Goal: Information Seeking & Learning: Learn about a topic

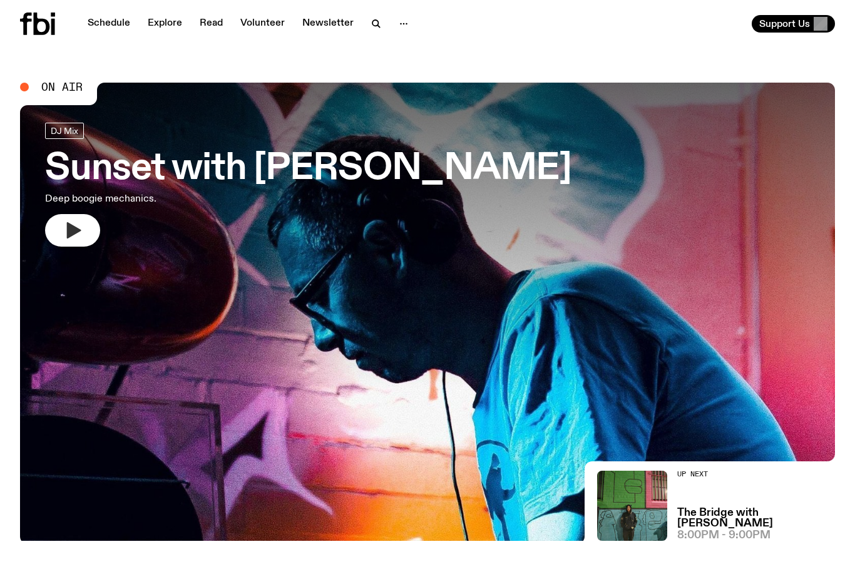
click at [81, 232] on icon "button" at bounding box center [73, 230] width 20 height 20
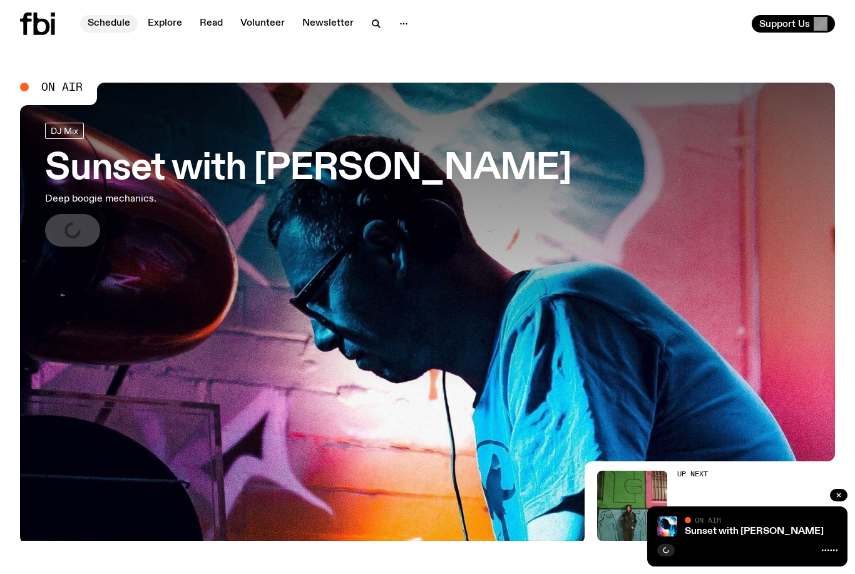
click at [118, 28] on link "Schedule" at bounding box center [109, 24] width 58 height 18
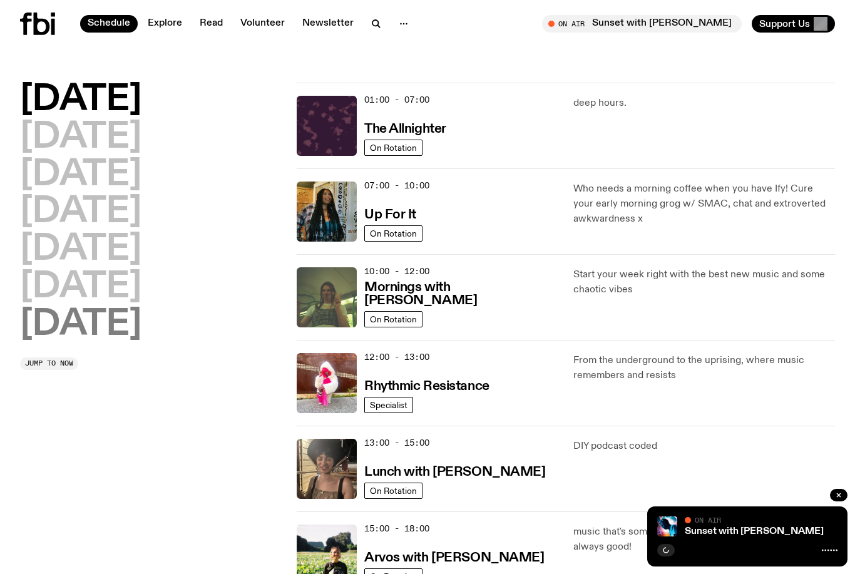
click at [96, 307] on h2 "[DATE]" at bounding box center [80, 324] width 121 height 35
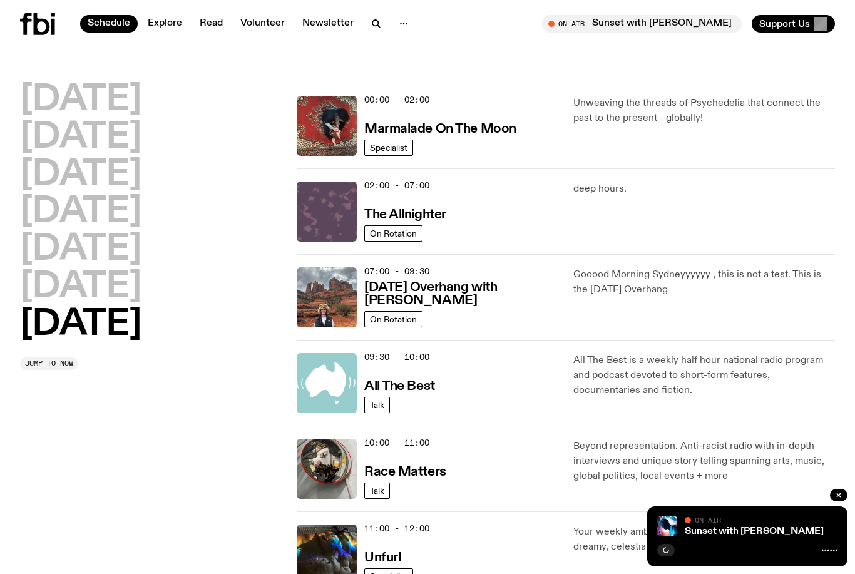
click at [325, 212] on img at bounding box center [327, 212] width 60 height 60
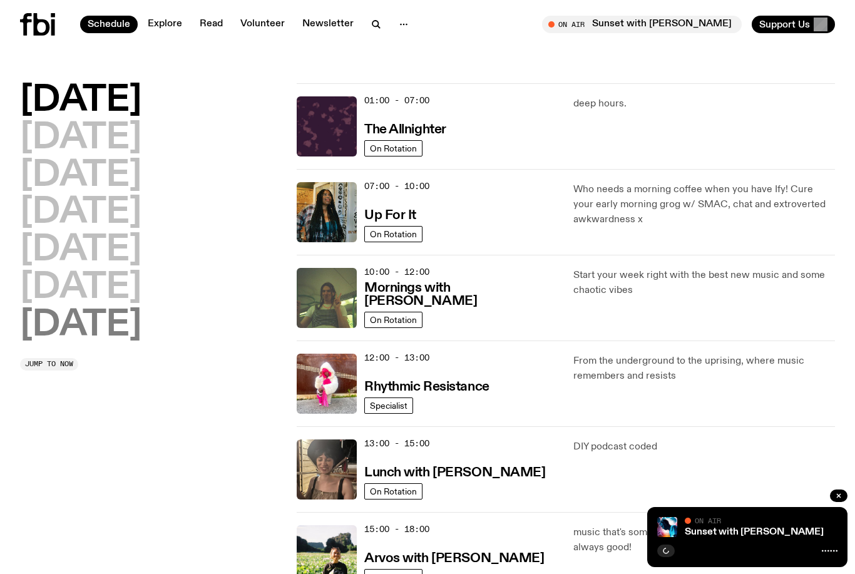
click at [131, 330] on h2 "[DATE]" at bounding box center [80, 324] width 121 height 35
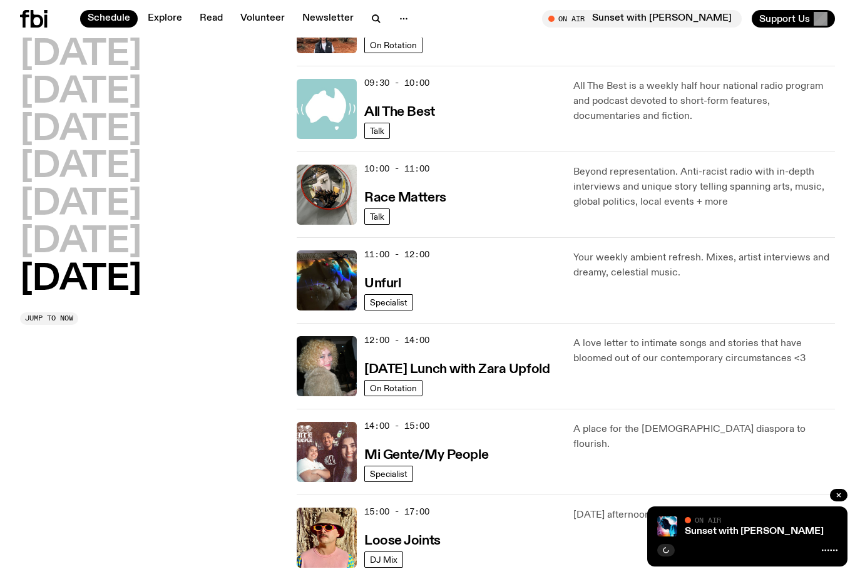
scroll to position [586, 0]
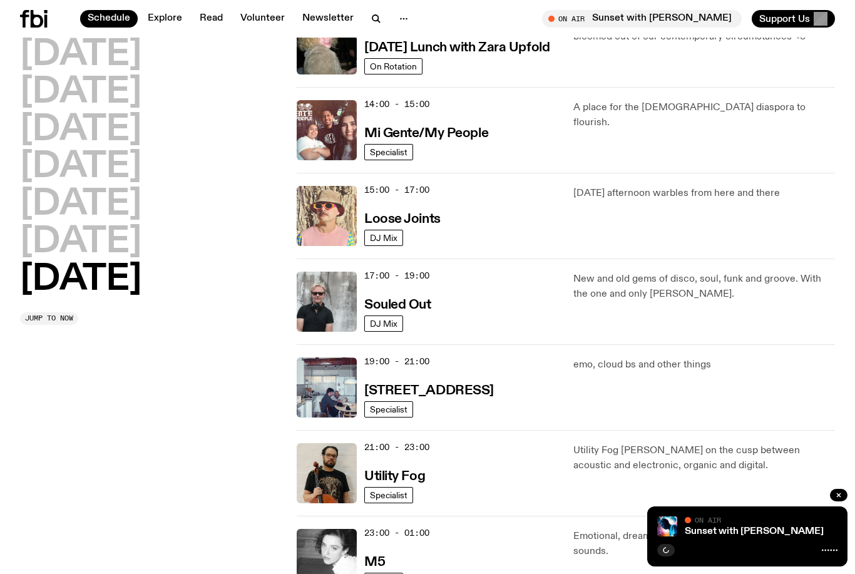
click at [321, 220] on img at bounding box center [327, 216] width 60 height 60
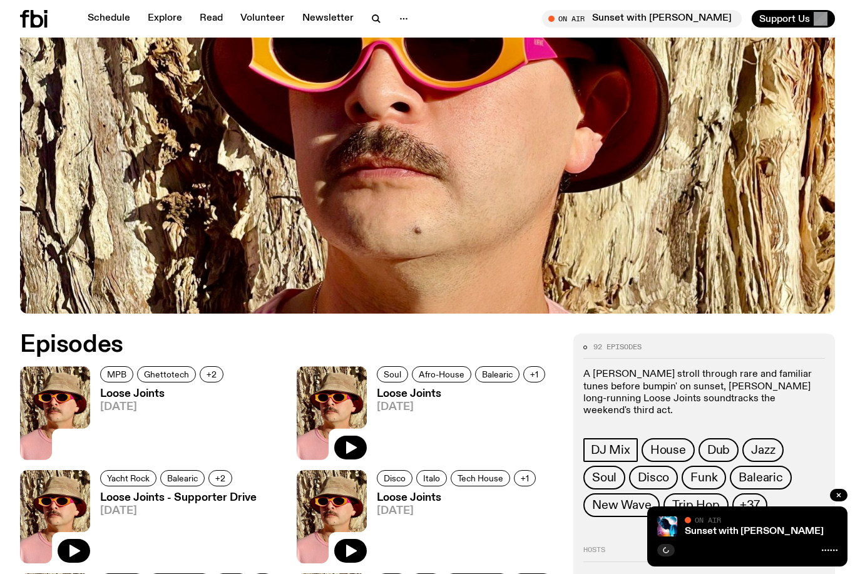
scroll to position [301, 0]
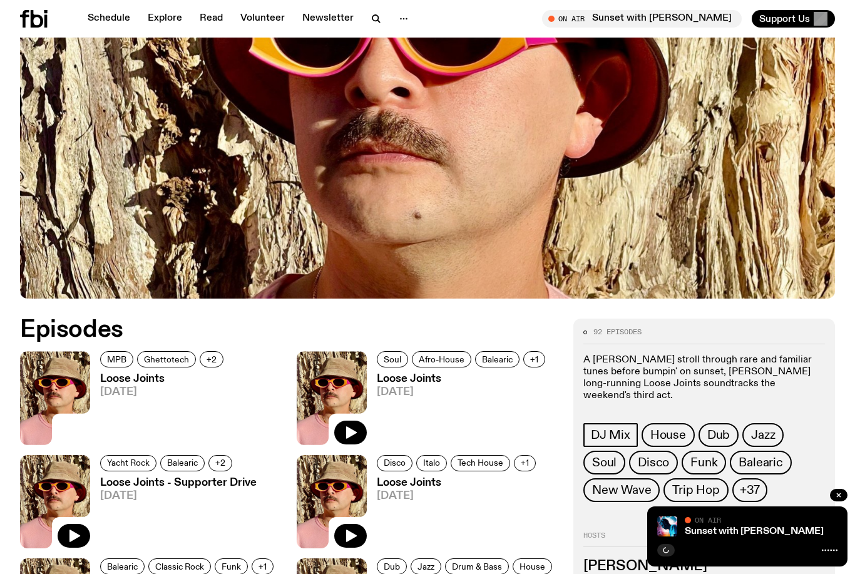
click at [76, 433] on icon at bounding box center [55, 397] width 70 height 93
click at [353, 430] on icon "button" at bounding box center [350, 432] width 15 height 15
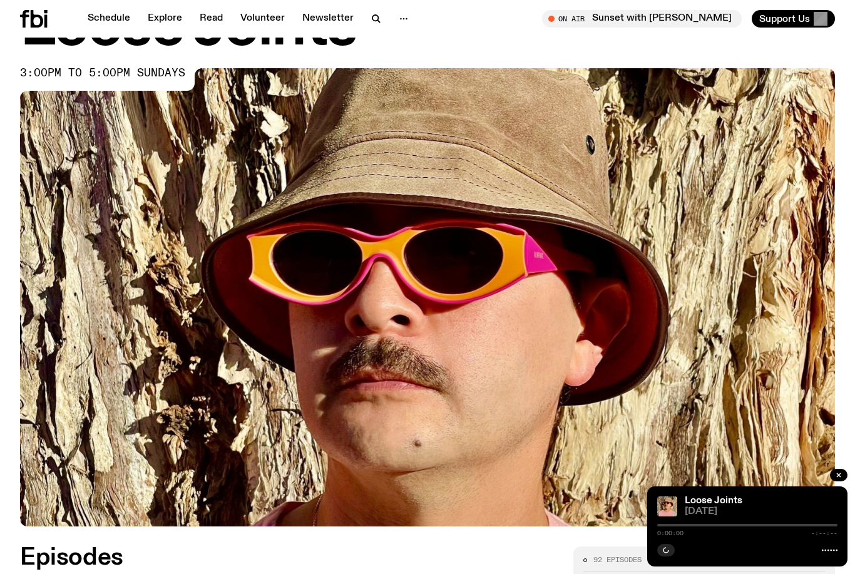
scroll to position [73, 0]
